Goal: Task Accomplishment & Management: Use online tool/utility

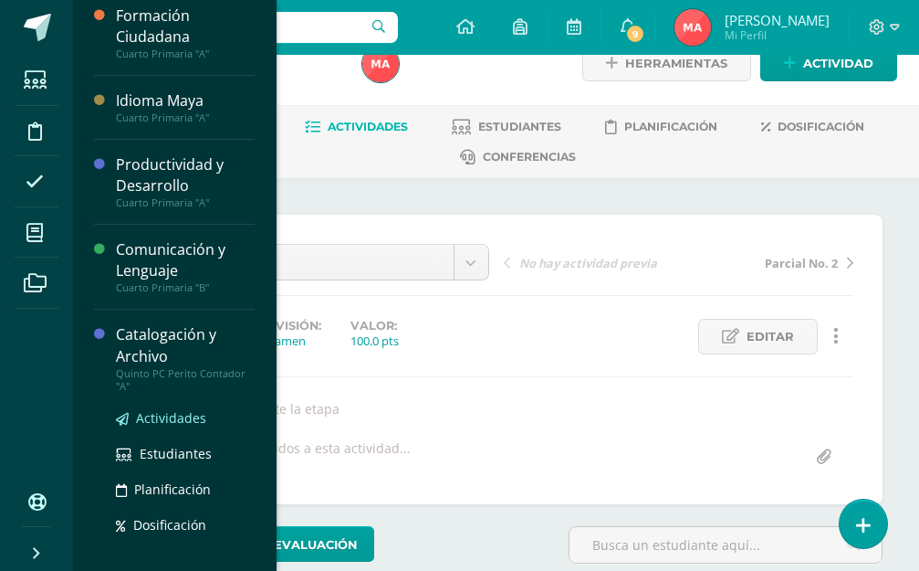
scroll to position [329, 0]
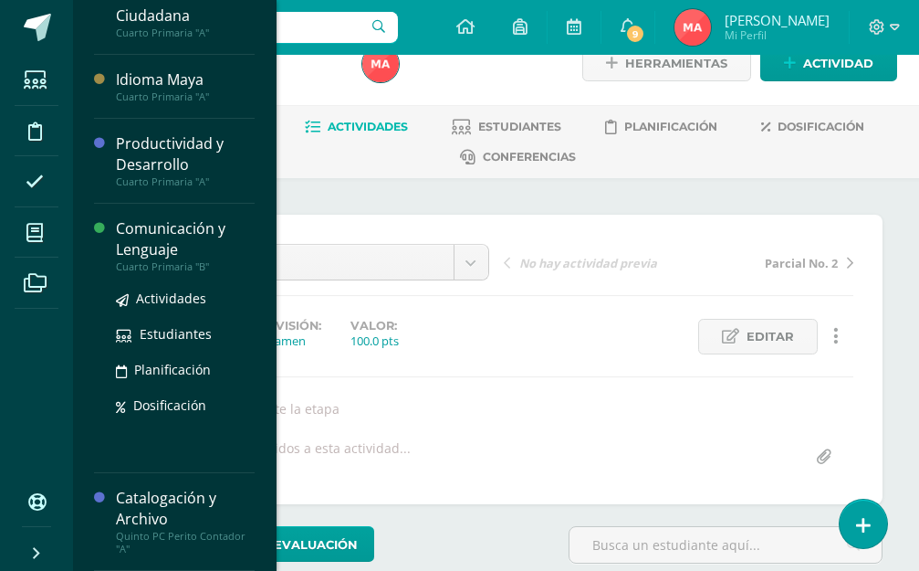
click at [164, 233] on div "Comunicación y Lenguaje" at bounding box center [185, 239] width 139 height 42
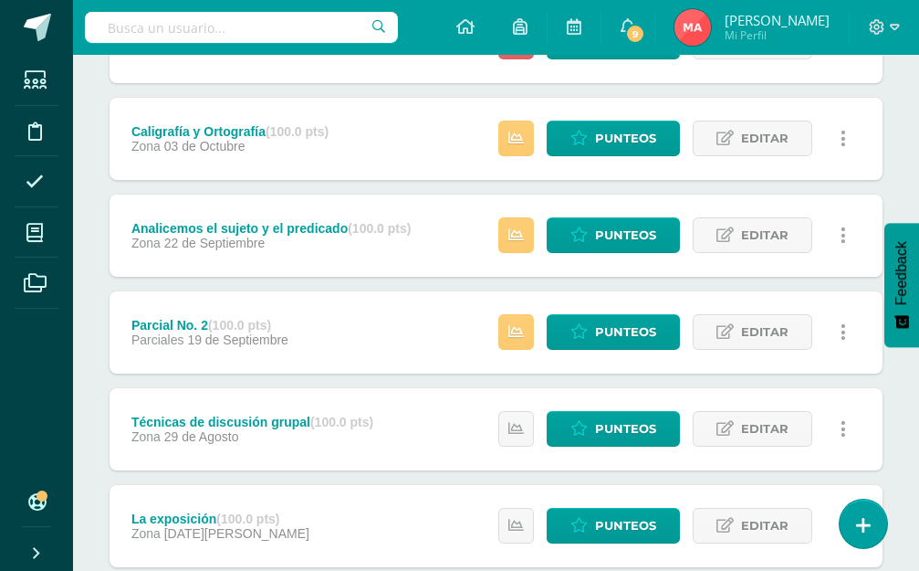
scroll to position [365, 0]
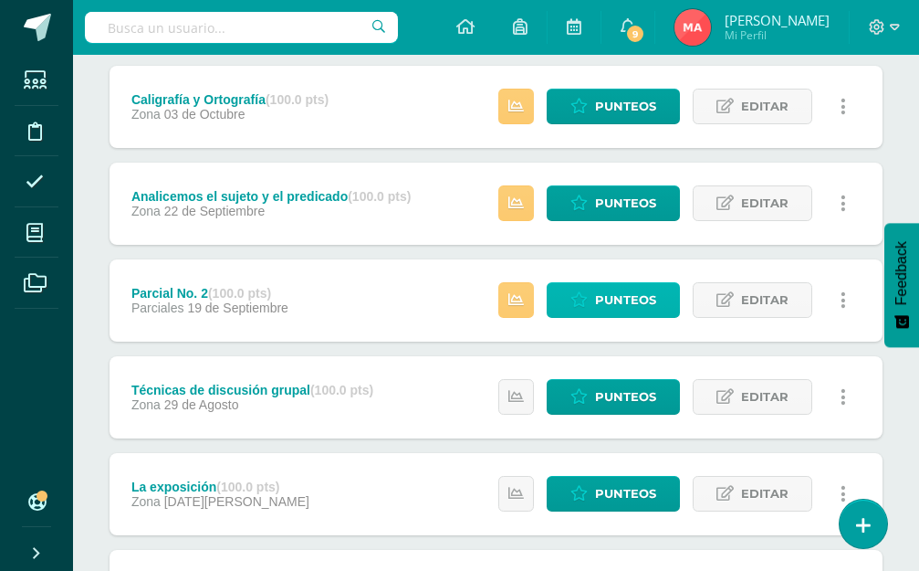
click at [635, 296] on span "Punteos" at bounding box center [625, 300] width 61 height 34
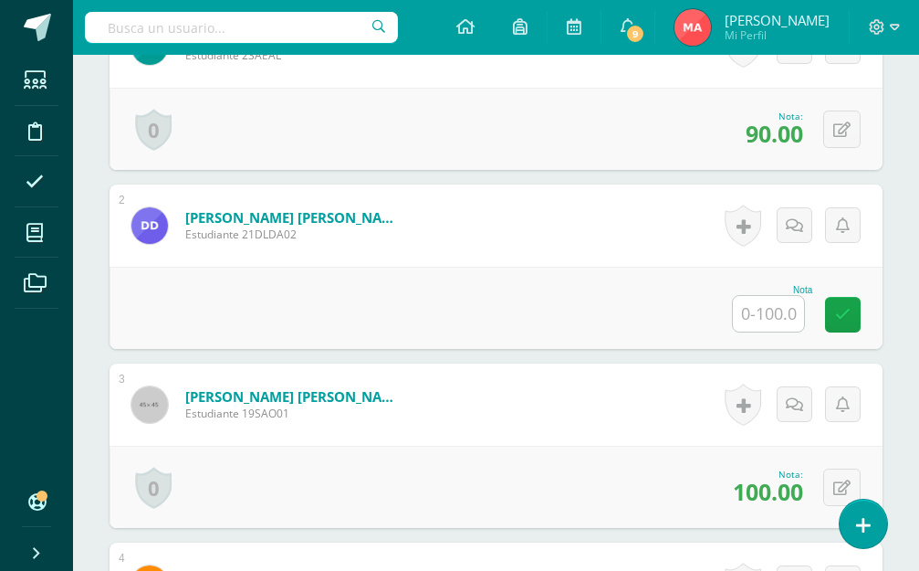
scroll to position [658, 0]
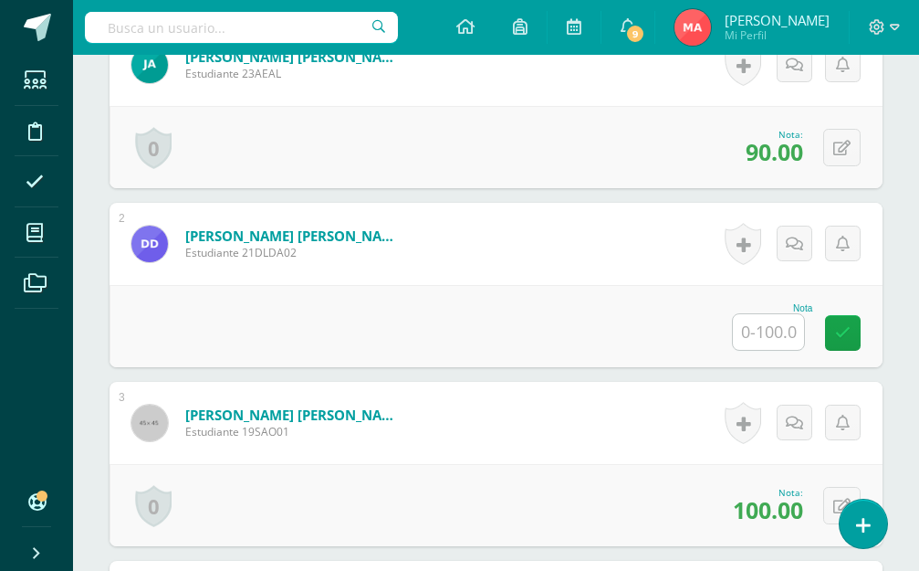
click at [758, 344] on input "text" at bounding box center [768, 332] width 71 height 36
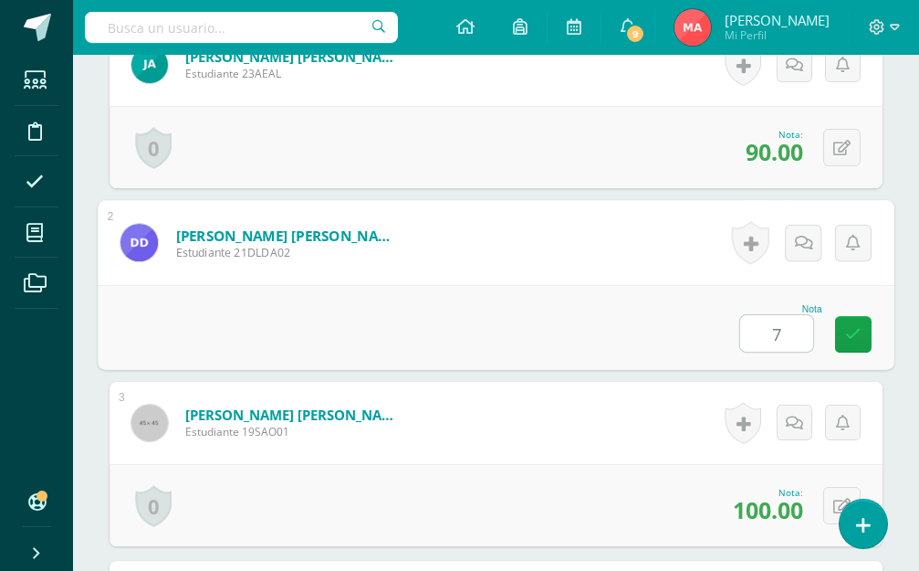
type input "70"
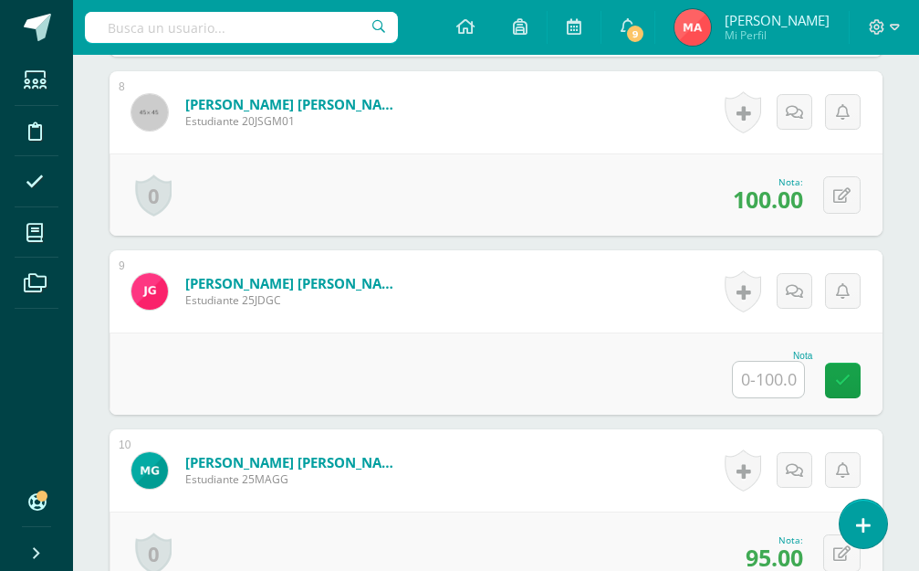
scroll to position [1937, 0]
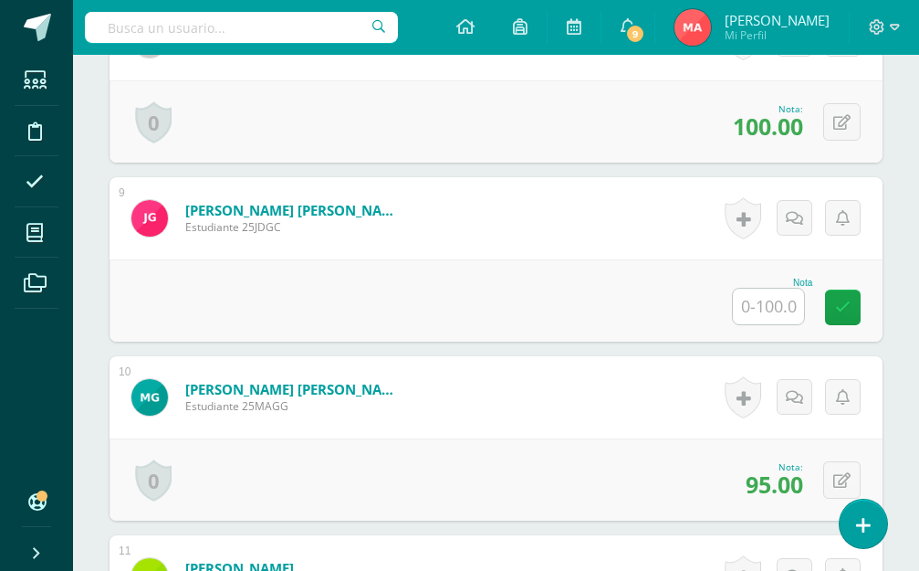
click at [761, 326] on div "Nota" at bounding box center [496, 300] width 773 height 82
click at [761, 316] on input "text" at bounding box center [768, 307] width 71 height 36
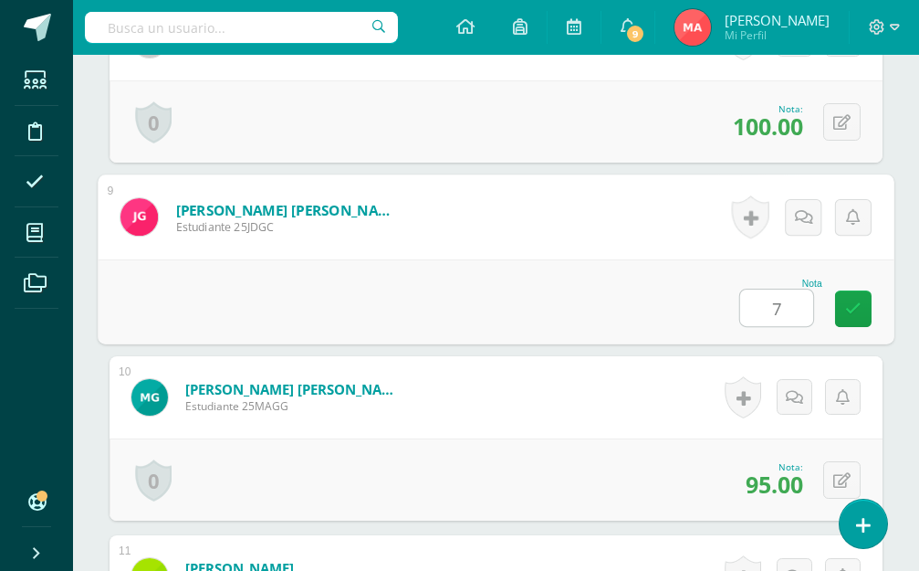
type input "70"
